Goal: Find specific page/section: Find specific page/section

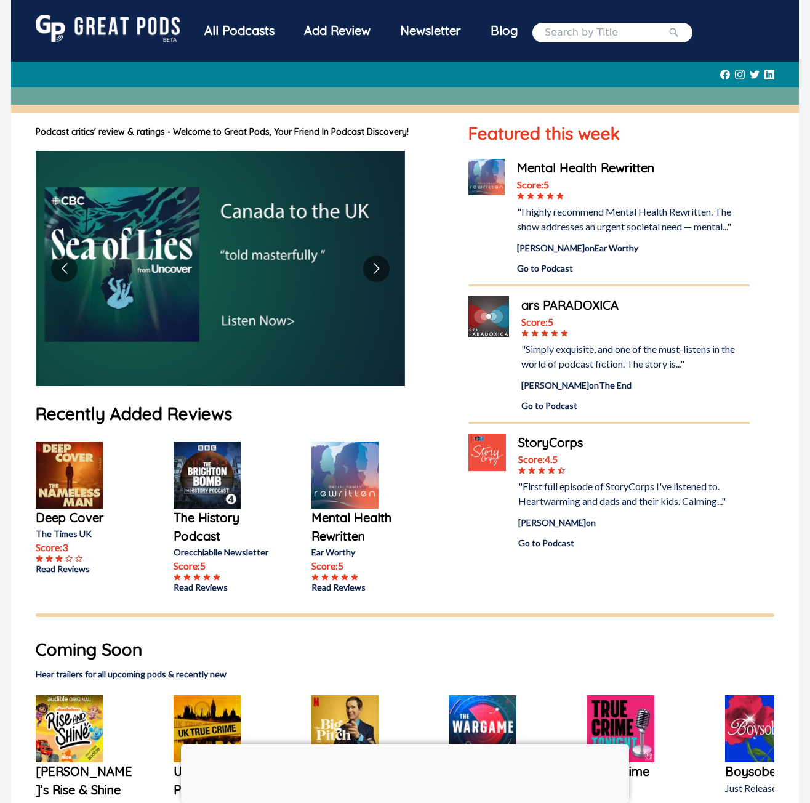
click at [592, 31] on input "search" at bounding box center [606, 32] width 123 height 15
